Goal: Task Accomplishment & Management: Manage account settings

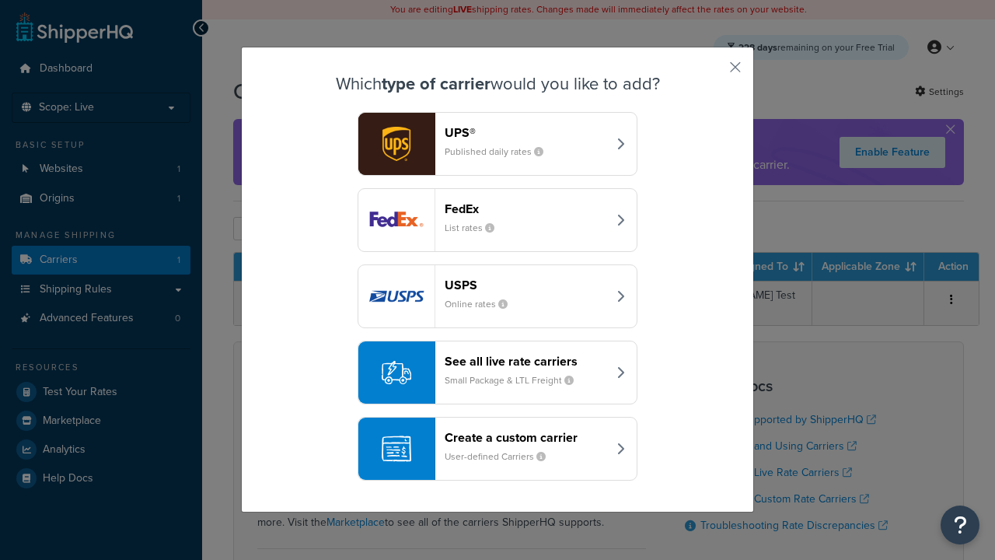
click at [526, 208] on header "FedEx" at bounding box center [526, 208] width 163 height 15
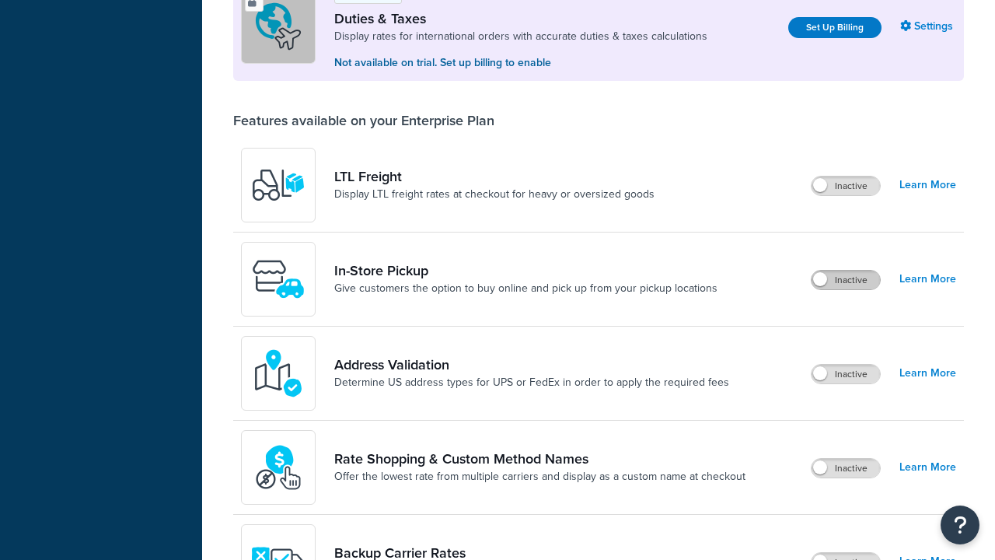
click at [846, 271] on label "Inactive" at bounding box center [846, 280] width 68 height 19
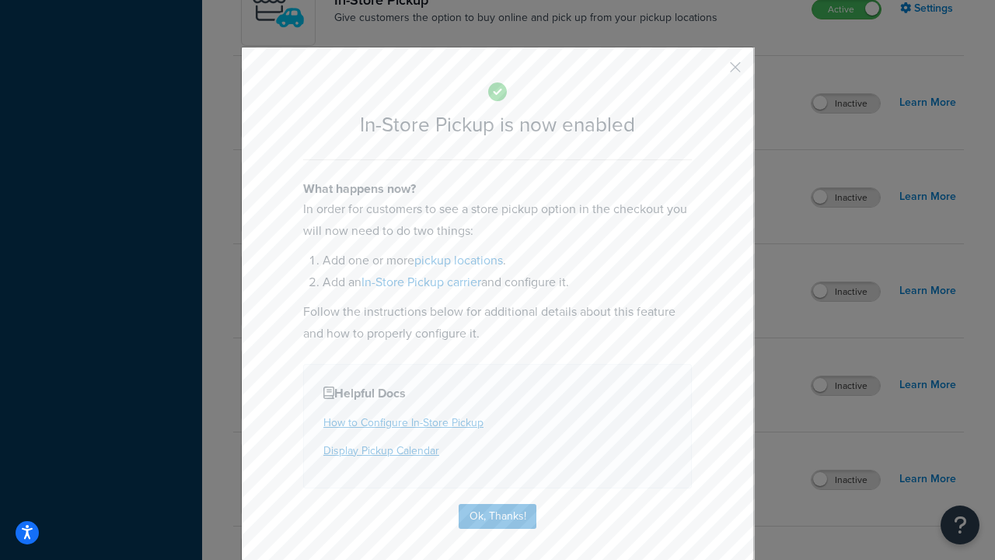
click at [712, 72] on button "button" at bounding box center [713, 73] width 4 height 4
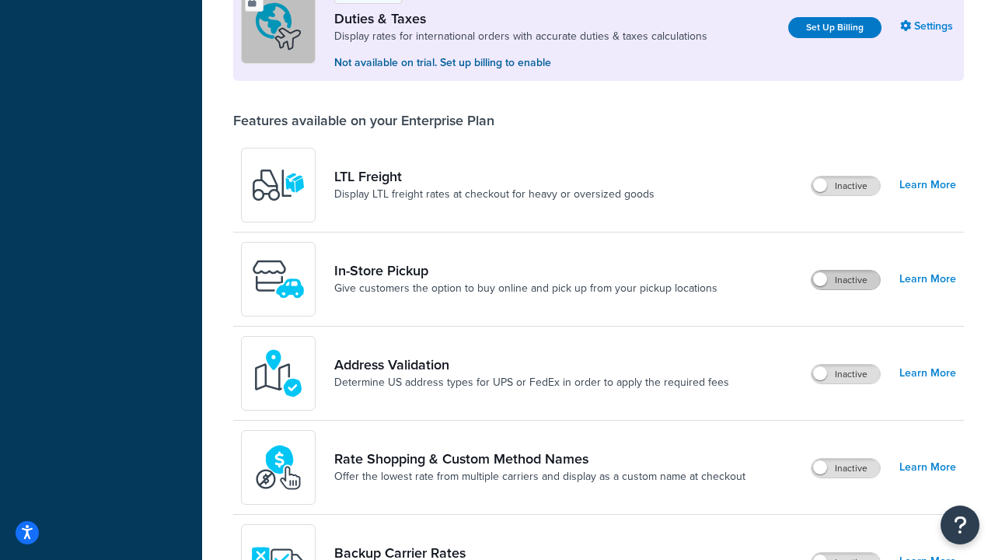
scroll to position [474, 0]
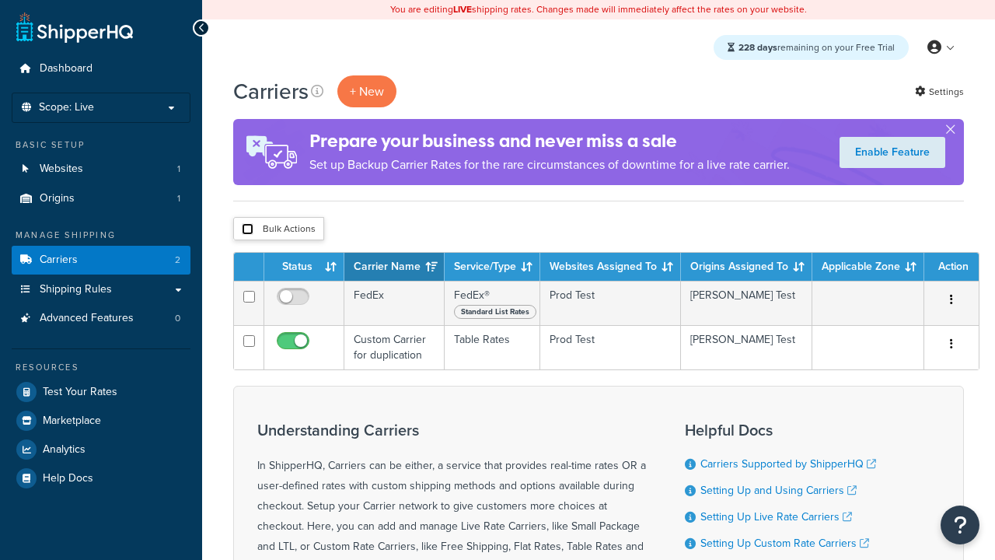
click at [247, 229] on input "checkbox" at bounding box center [248, 229] width 12 height 12
checkbox input "true"
click at [0, 0] on button "Delete" at bounding box center [0, 0] width 0 height 0
